Goal: Transaction & Acquisition: Purchase product/service

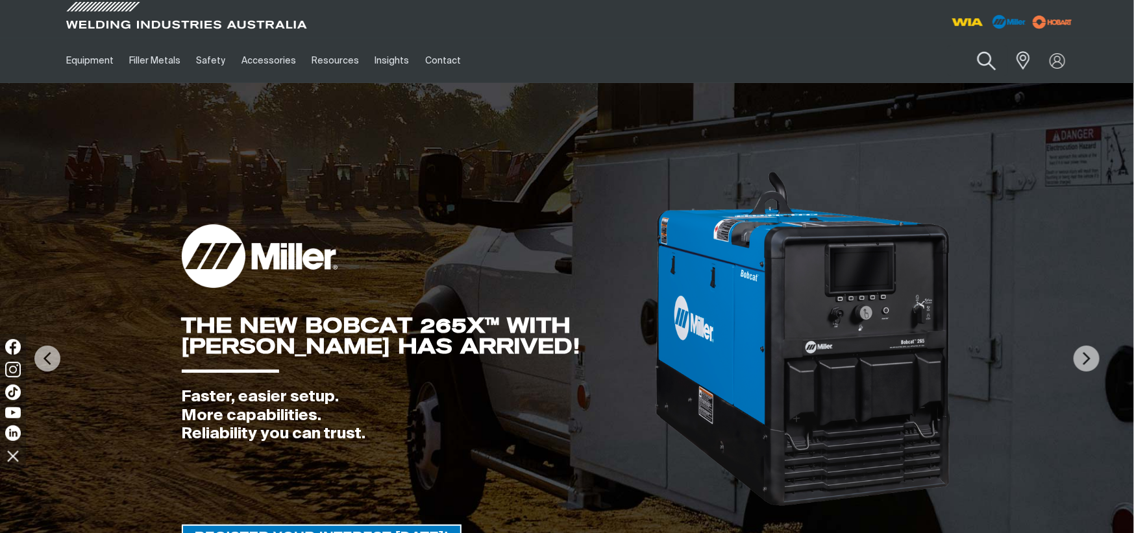
click at [983, 53] on button "Search products" at bounding box center [986, 61] width 53 height 37
click at [849, 55] on input "Search" at bounding box center [907, 60] width 200 height 29
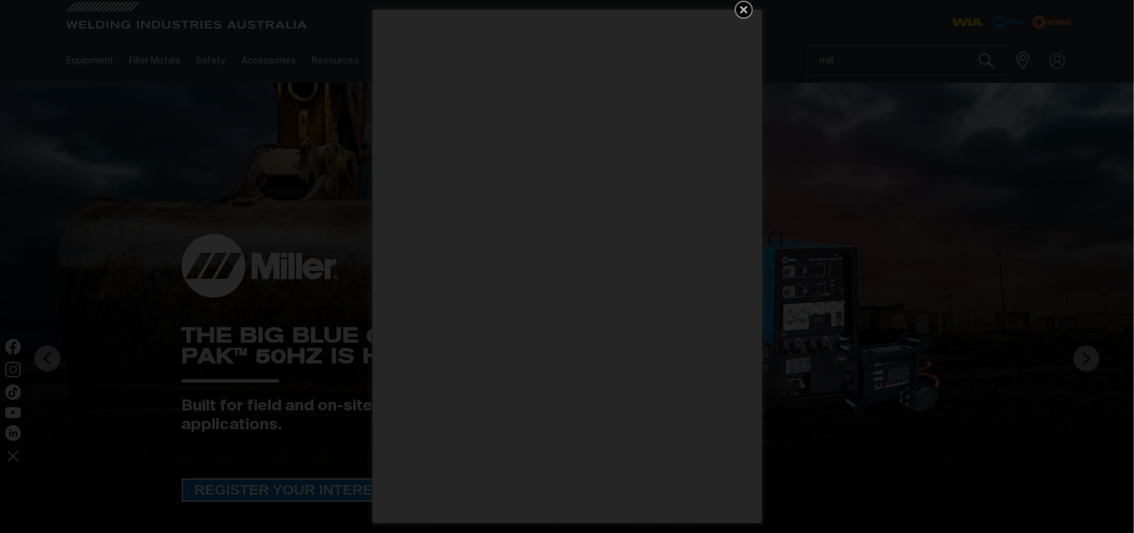
click at [739, 10] on icon "Get 5 WIA Welding Guides Free!" at bounding box center [744, 10] width 16 height 16
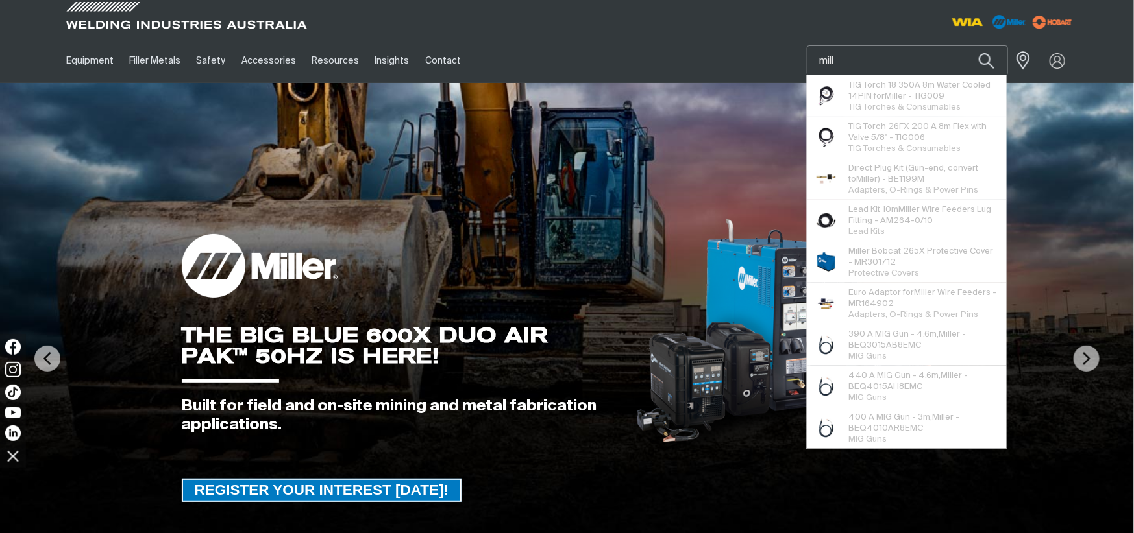
click at [935, 58] on input "mill" at bounding box center [907, 60] width 200 height 29
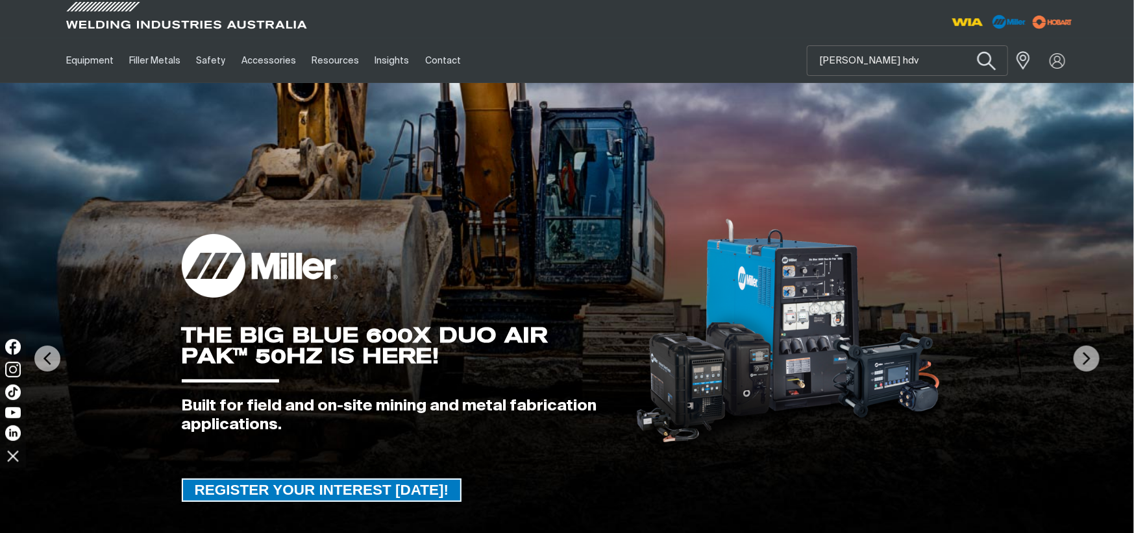
click at [988, 62] on button "Search products" at bounding box center [986, 61] width 53 height 37
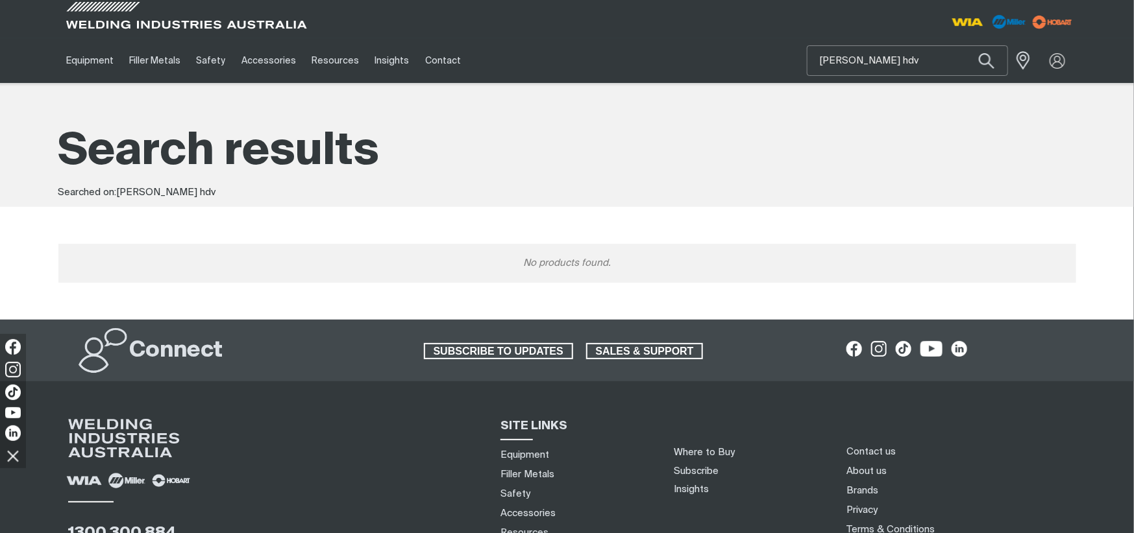
drag, startPoint x: 885, startPoint y: 62, endPoint x: 776, endPoint y: 69, distance: 108.6
click at [776, 69] on div "Equipment Stick Welders TIG Welders MIG Welders Multi-Process Welders Engine Dr…" at bounding box center [567, 60] width 1018 height 45
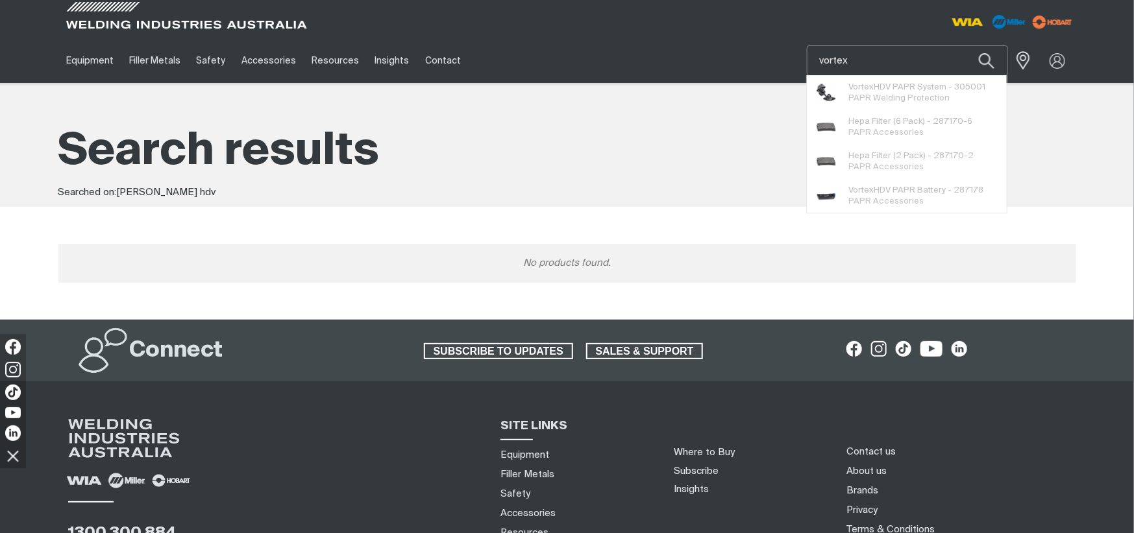
type input "vortex"
click at [964, 45] on button "Search products" at bounding box center [986, 60] width 44 height 31
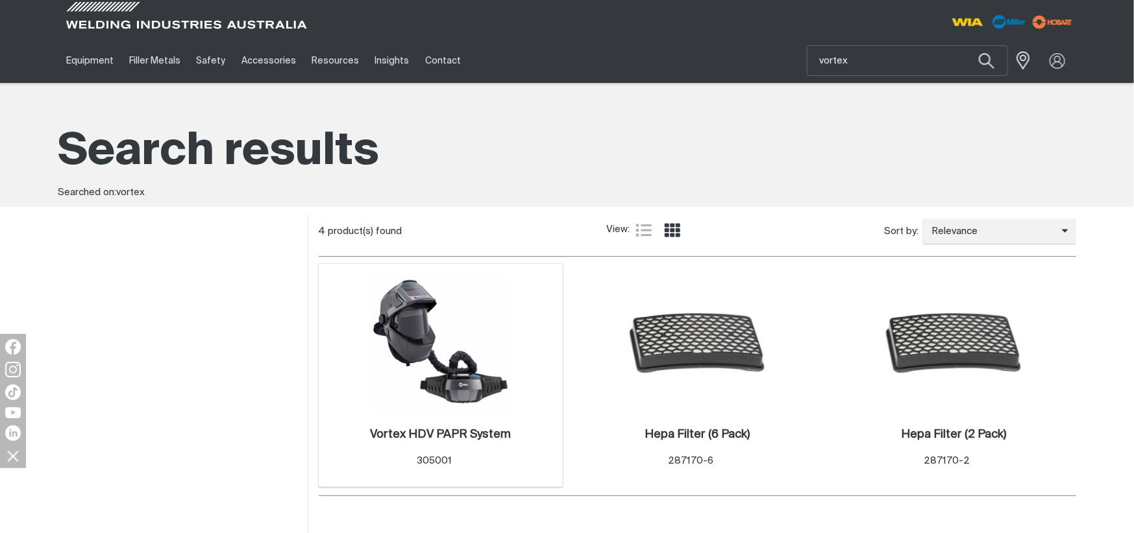
click at [427, 347] on img at bounding box center [440, 343] width 139 height 139
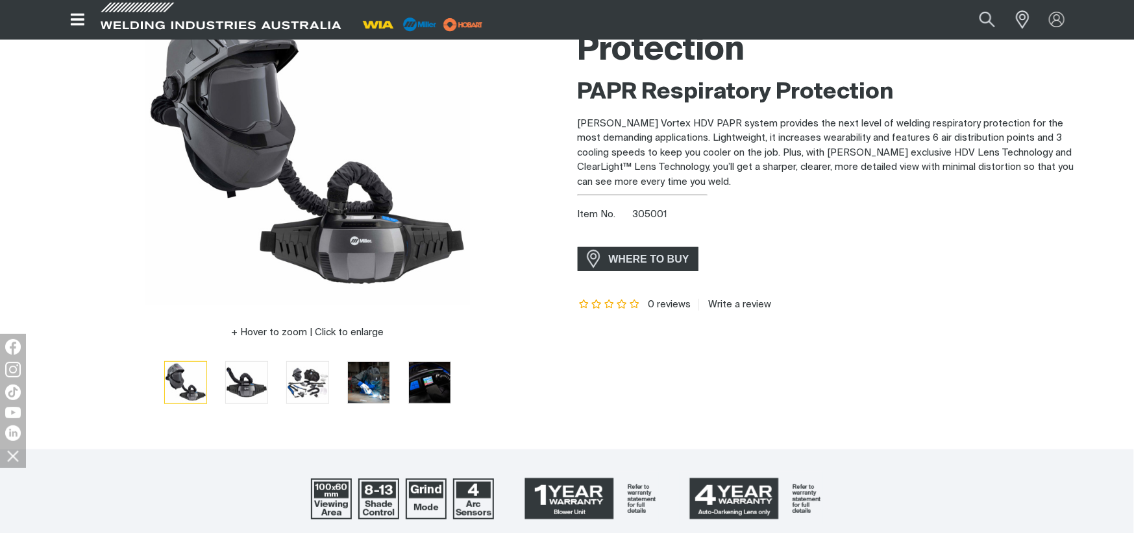
scroll to position [72, 0]
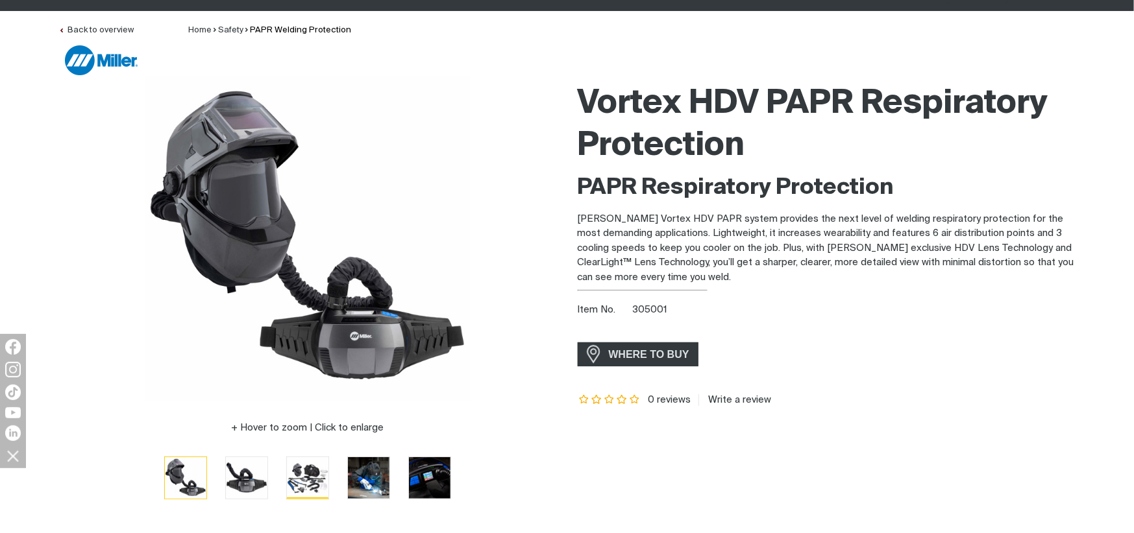
click at [299, 479] on img "Go to slide 3" at bounding box center [308, 479] width 42 height 42
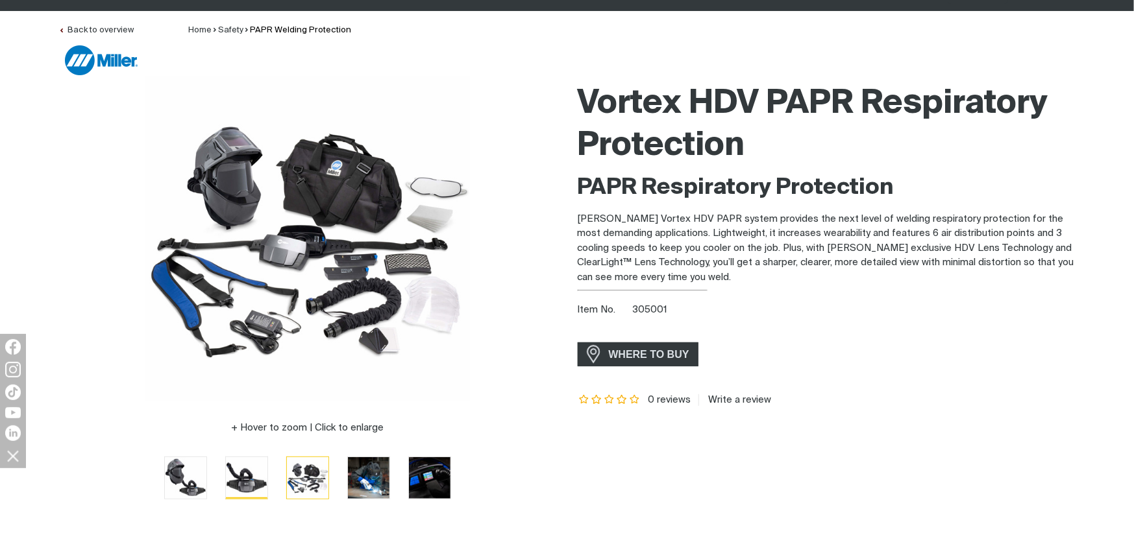
click at [247, 471] on img "Go to slide 2" at bounding box center [247, 479] width 42 height 42
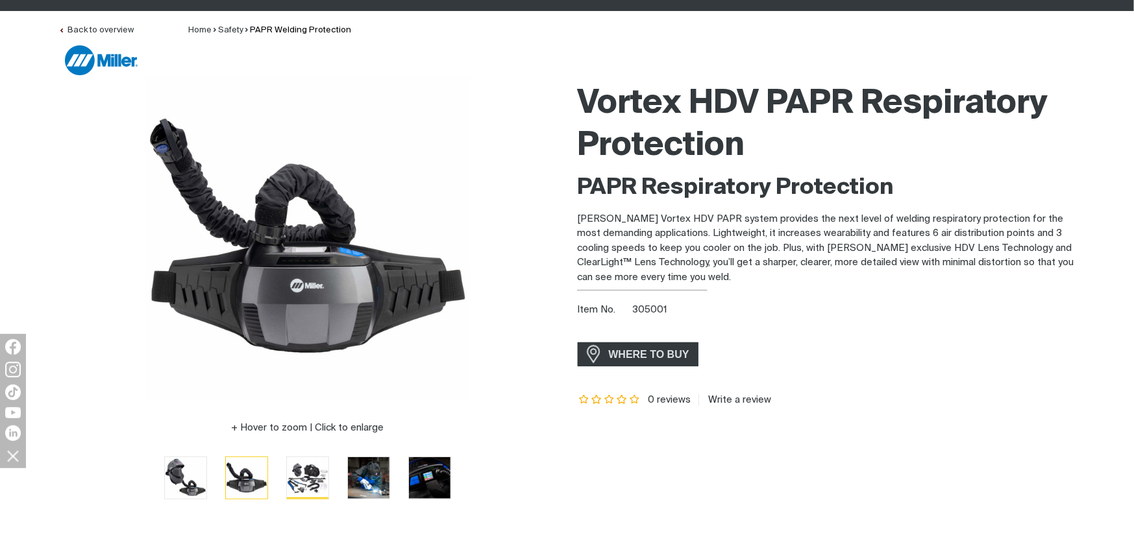
click at [312, 477] on img "Go to slide 3" at bounding box center [308, 479] width 42 height 42
